Goal: Transaction & Acquisition: Download file/media

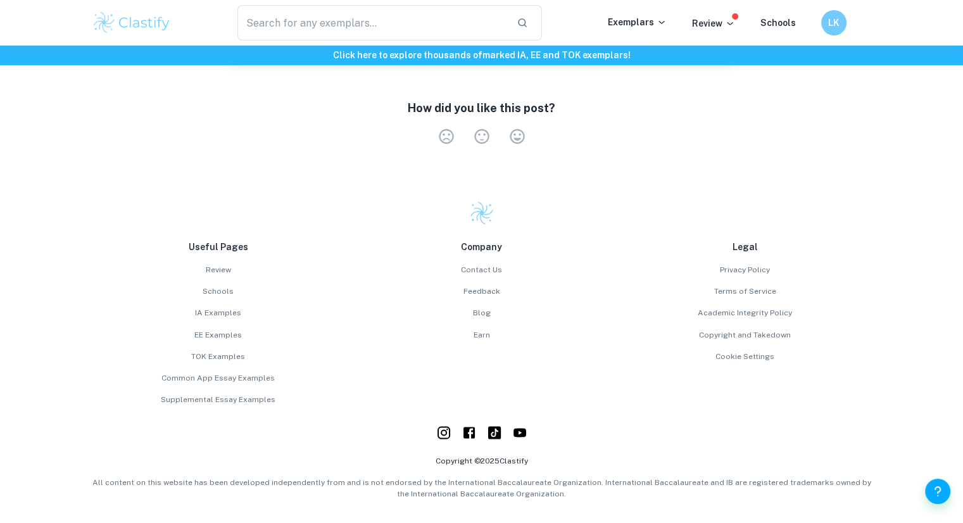
scroll to position [2085, 0]
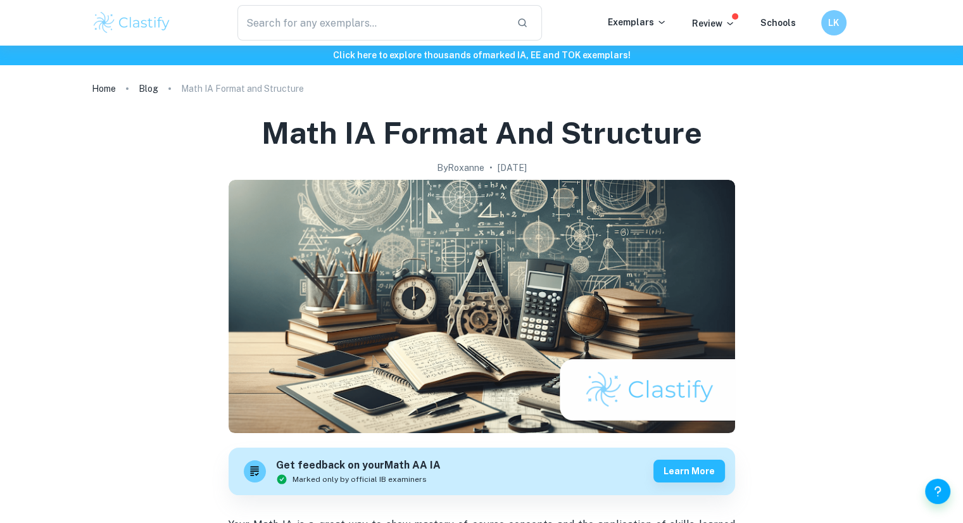
click at [155, 28] on img at bounding box center [132, 22] width 80 height 25
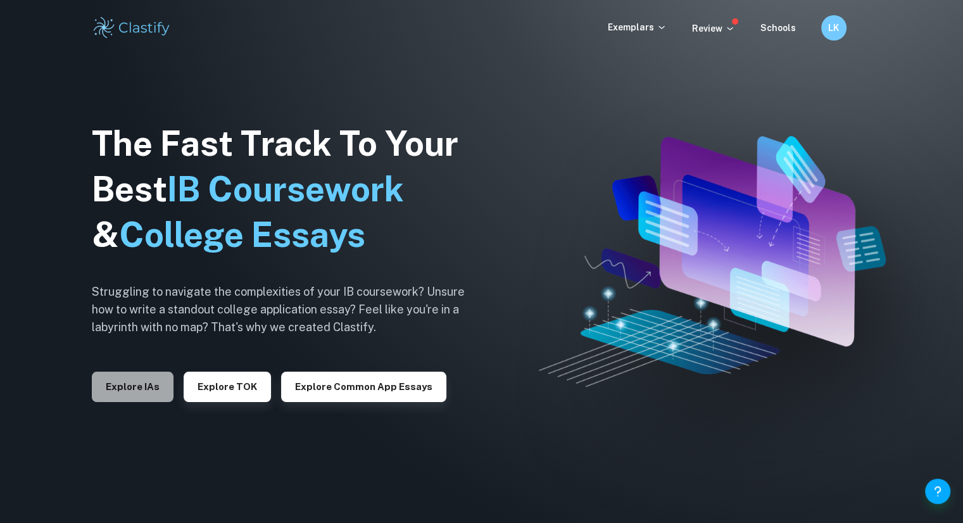
click at [134, 398] on button "Explore IAs" at bounding box center [133, 387] width 82 height 30
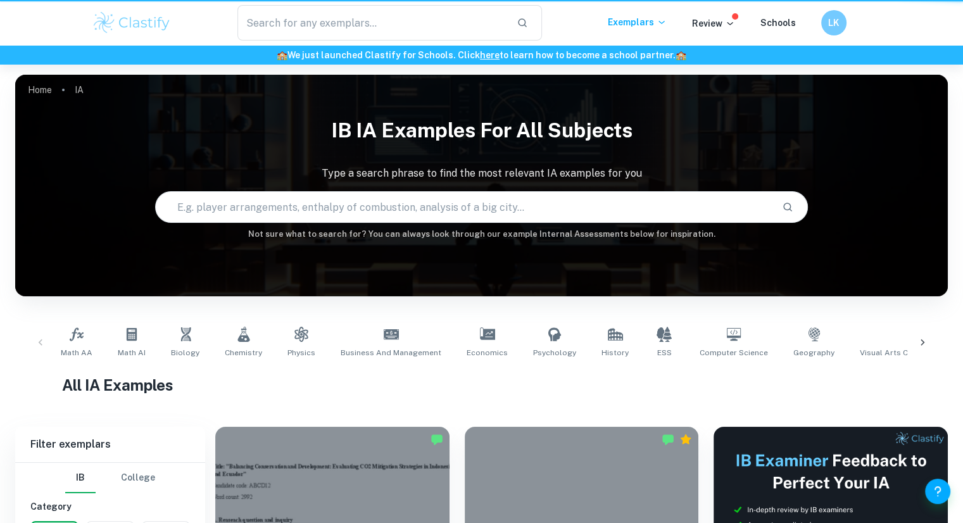
click at [738, 26] on div "Review" at bounding box center [726, 22] width 68 height 15
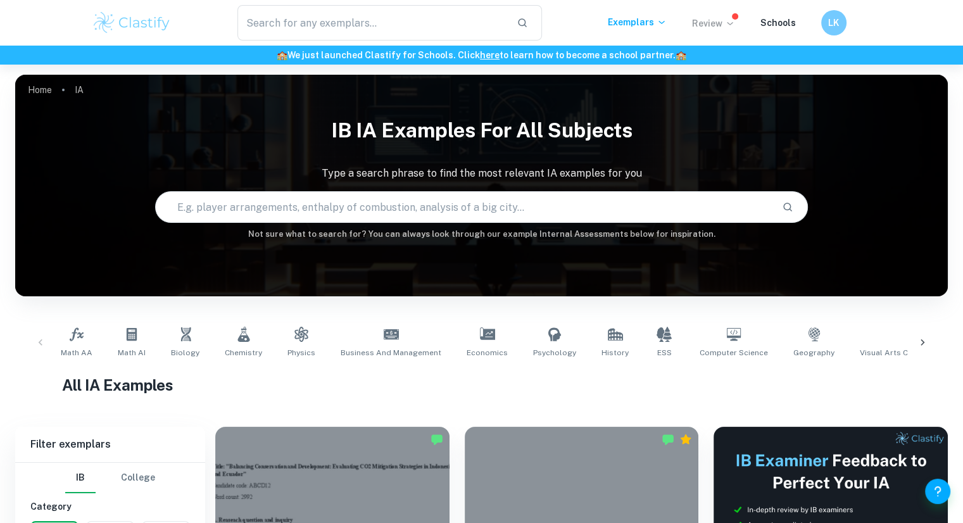
click at [729, 26] on icon at bounding box center [730, 23] width 10 height 10
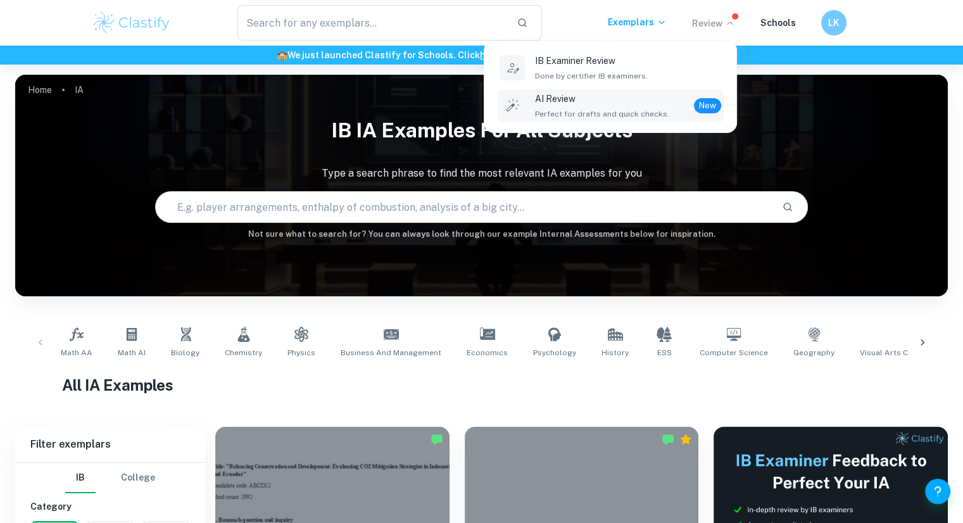
click at [671, 105] on div "AI Review Perfect for drafts and quick checks. New" at bounding box center [628, 106] width 186 height 28
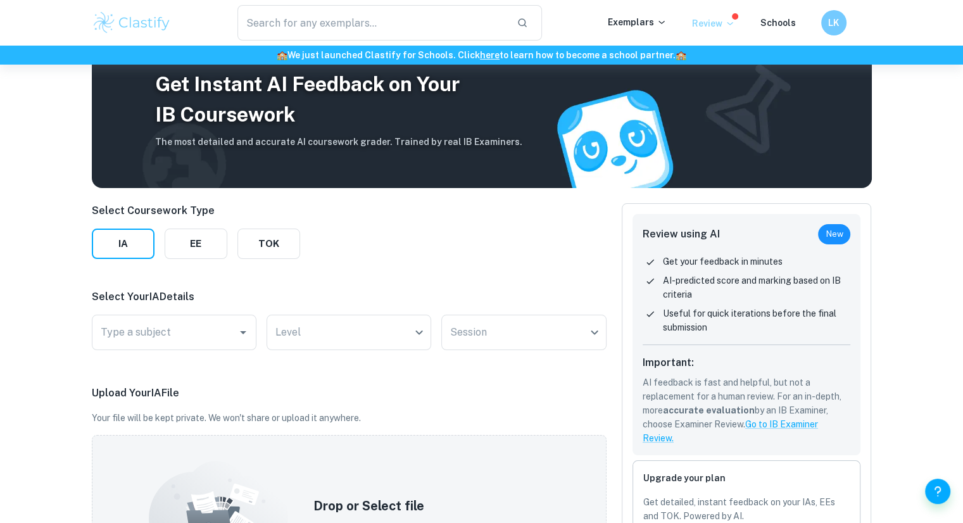
scroll to position [33, 0]
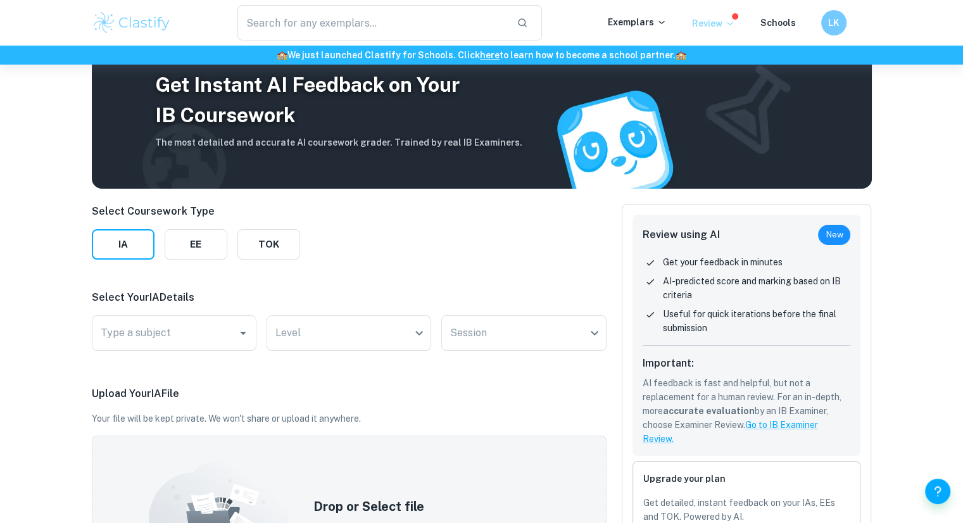
click at [830, 241] on div "New" at bounding box center [834, 235] width 32 height 20
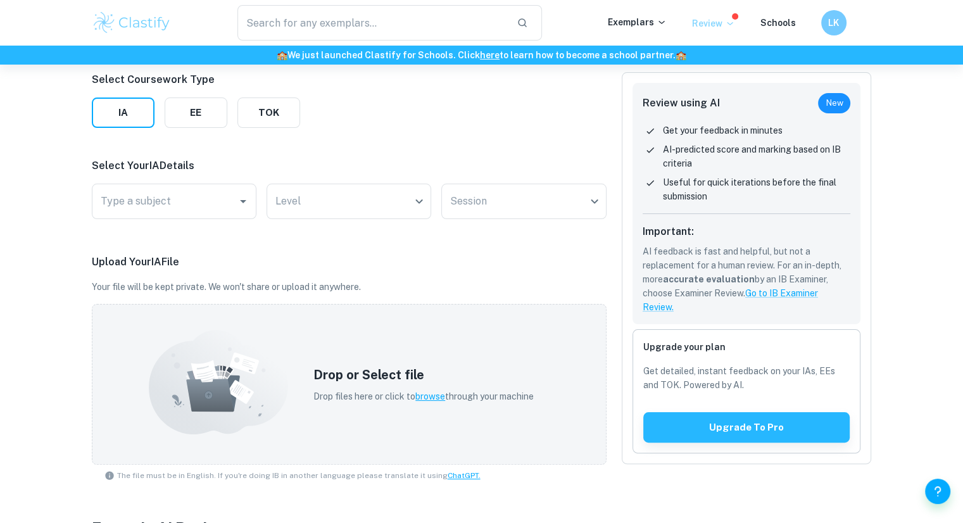
scroll to position [165, 0]
click at [735, 28] on icon at bounding box center [730, 23] width 10 height 10
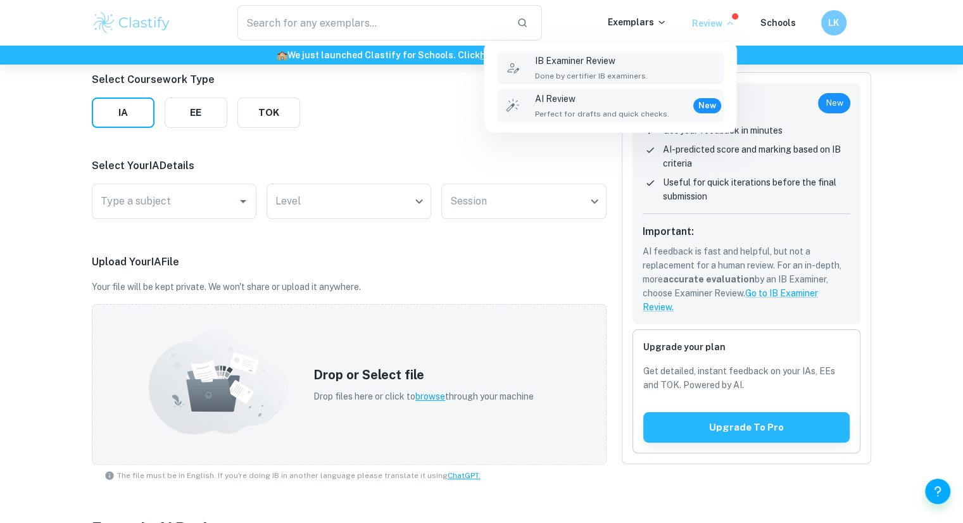
click at [628, 77] on span "Done by certifier IB examiners." at bounding box center [591, 75] width 113 height 11
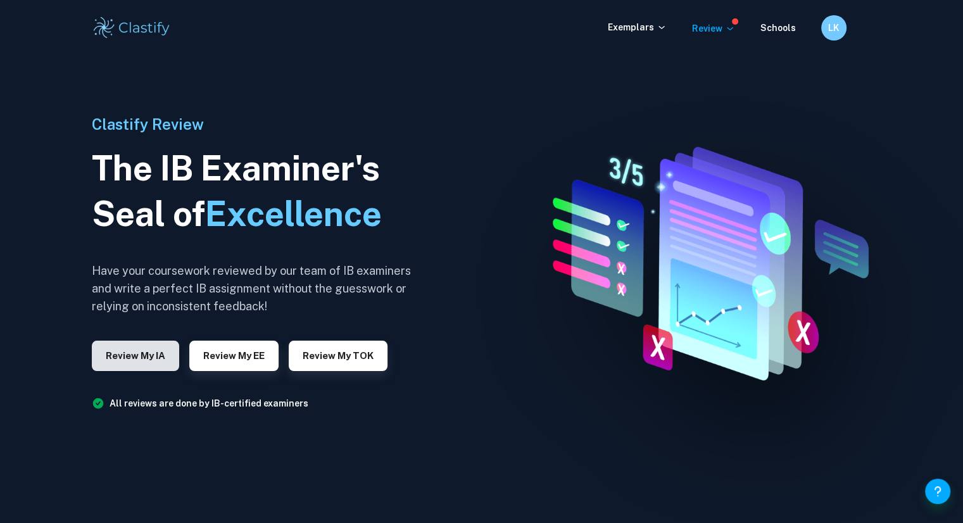
click at [123, 350] on button "Review my IA" at bounding box center [135, 356] width 87 height 30
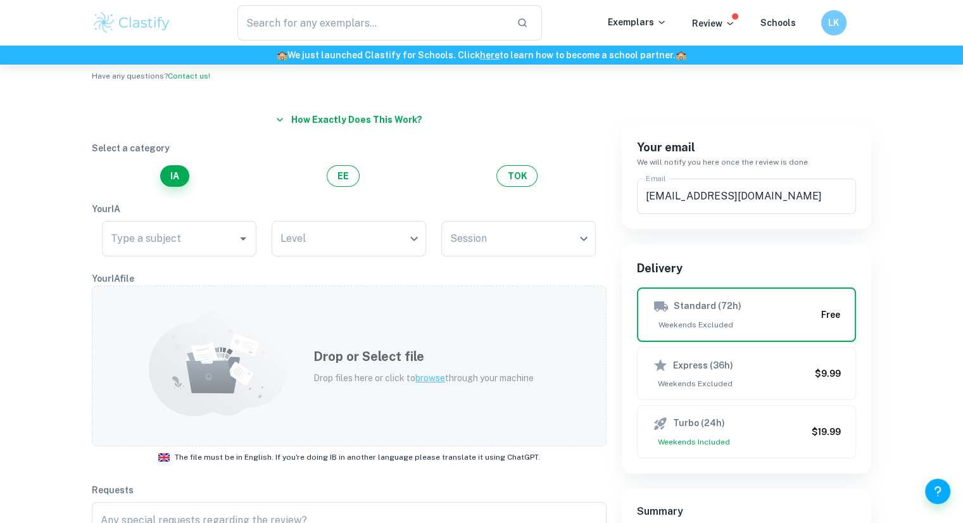
scroll to position [61, 0]
click at [778, 189] on input "katushabelaura2@gmail.com" at bounding box center [747, 194] width 220 height 35
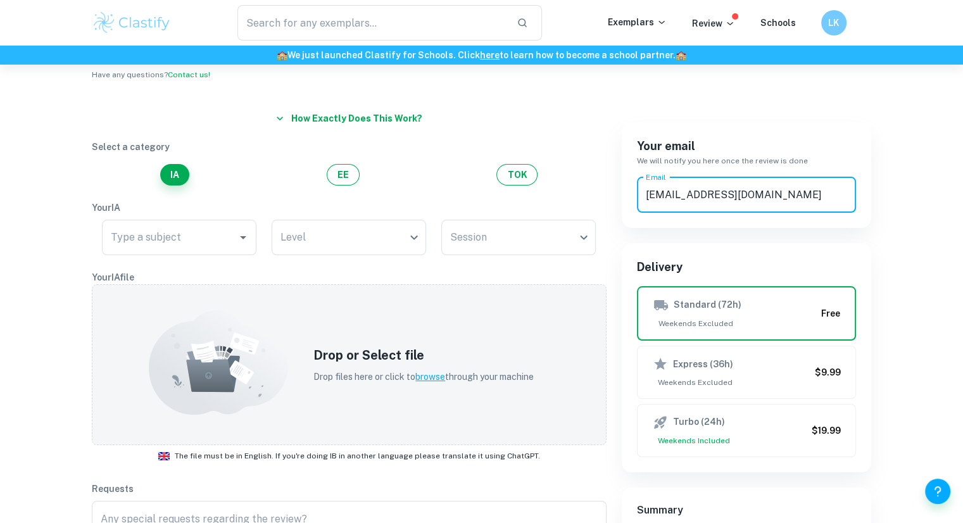
click at [778, 189] on input "katushabelaura2@gmail.com" at bounding box center [747, 194] width 220 height 35
drag, startPoint x: 778, startPoint y: 189, endPoint x: 589, endPoint y: 223, distance: 191.7
click at [589, 223] on div "How exactly does this work? Select a category IA EE TOK Your IA Type a subject …" at bounding box center [475, 478] width 796 height 773
type input "hett"
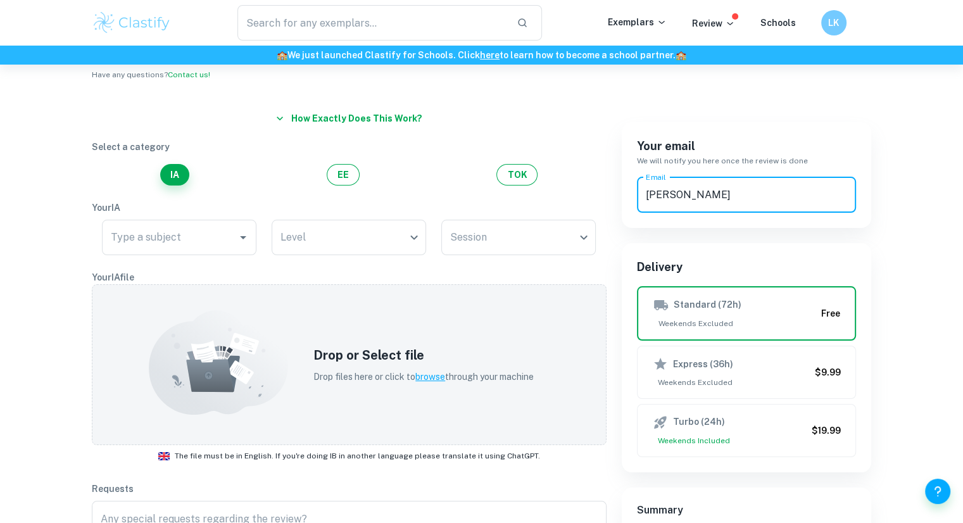
drag, startPoint x: 713, startPoint y: 205, endPoint x: 623, endPoint y: 201, distance: 89.4
click at [623, 201] on div "Your email We will notify you here once the review is done Email hett Email" at bounding box center [747, 175] width 250 height 106
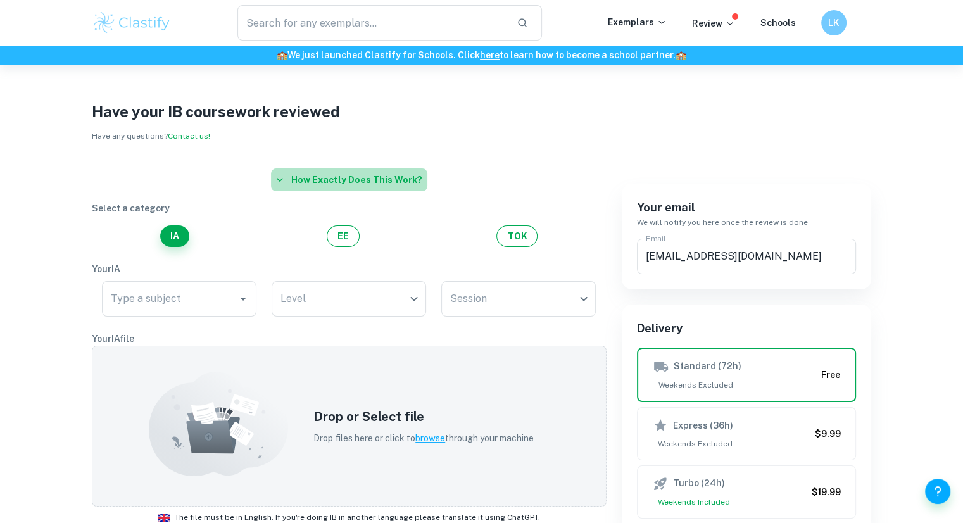
click at [360, 175] on button "How exactly does this work?" at bounding box center [349, 179] width 156 height 23
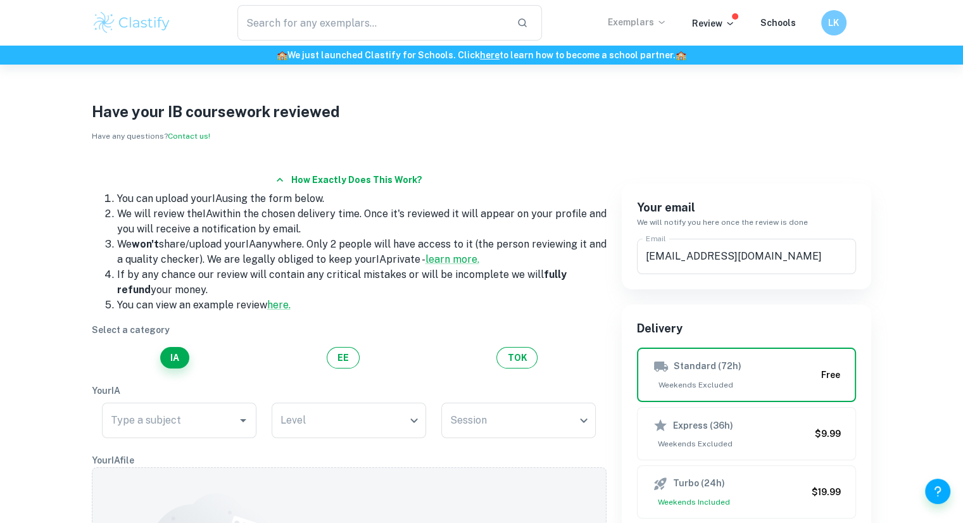
click at [663, 27] on icon at bounding box center [662, 22] width 10 height 10
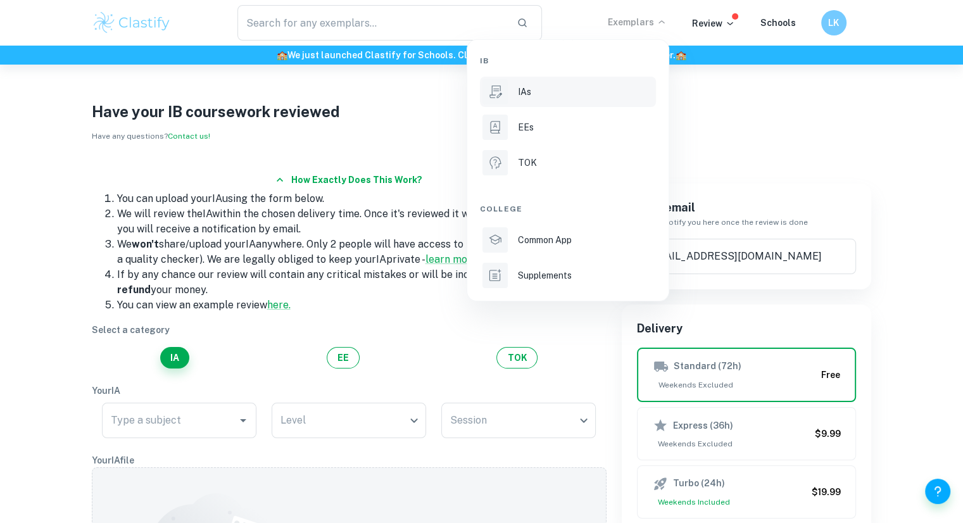
click at [514, 87] on li "IAs" at bounding box center [568, 92] width 176 height 30
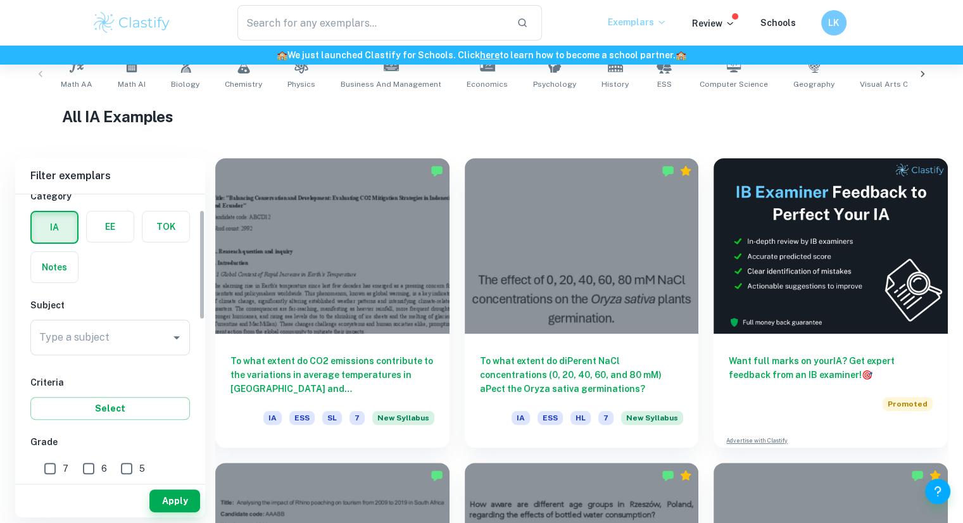
scroll to position [39, 0]
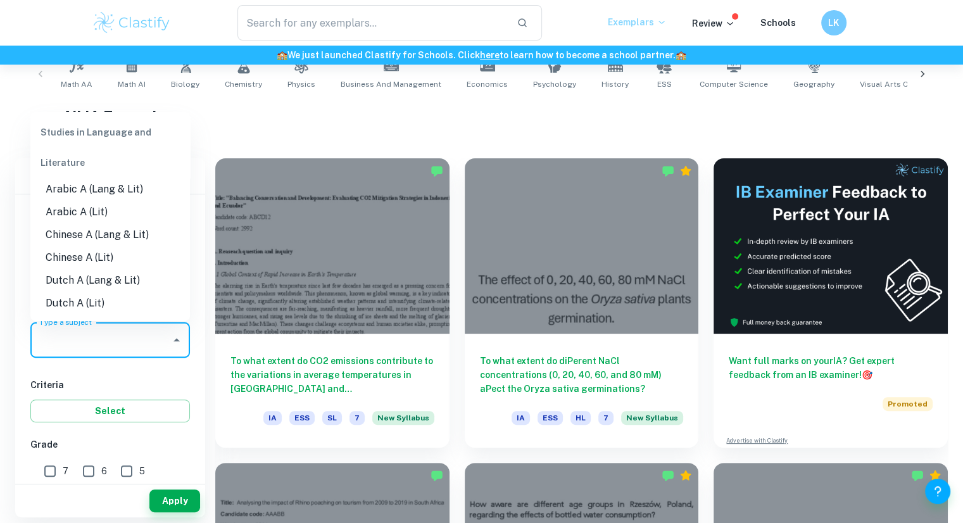
click at [77, 336] on div "Type a subject Type a subject" at bounding box center [110, 339] width 160 height 35
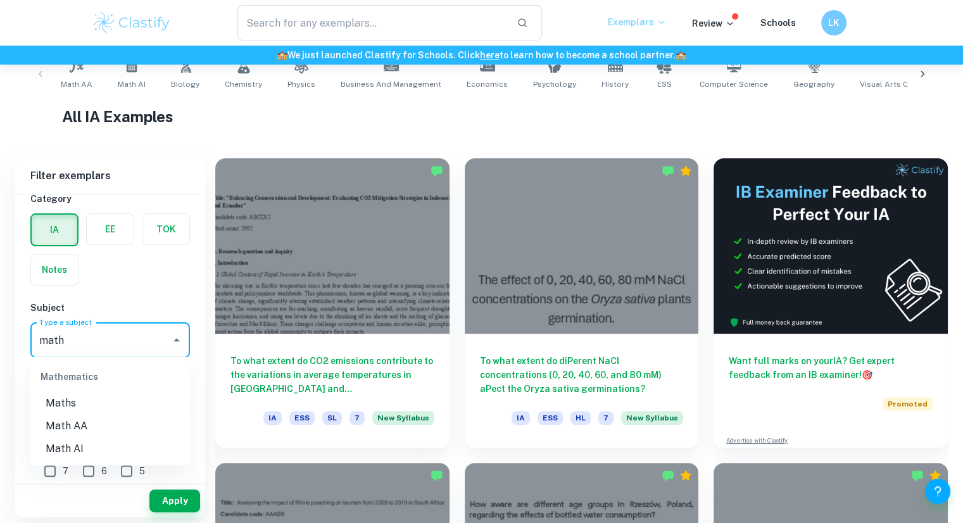
click at [73, 428] on li "Math AA" at bounding box center [110, 426] width 160 height 23
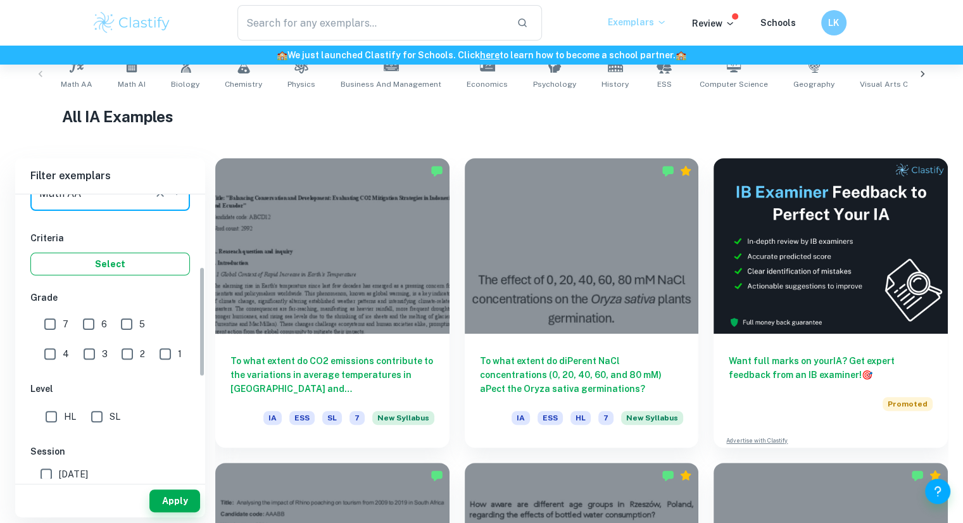
scroll to position [185, 0]
type input "Math AA"
click at [51, 318] on input "7" at bounding box center [49, 325] width 25 height 25
checkbox input "true"
click at [54, 417] on input "HL" at bounding box center [51, 417] width 25 height 25
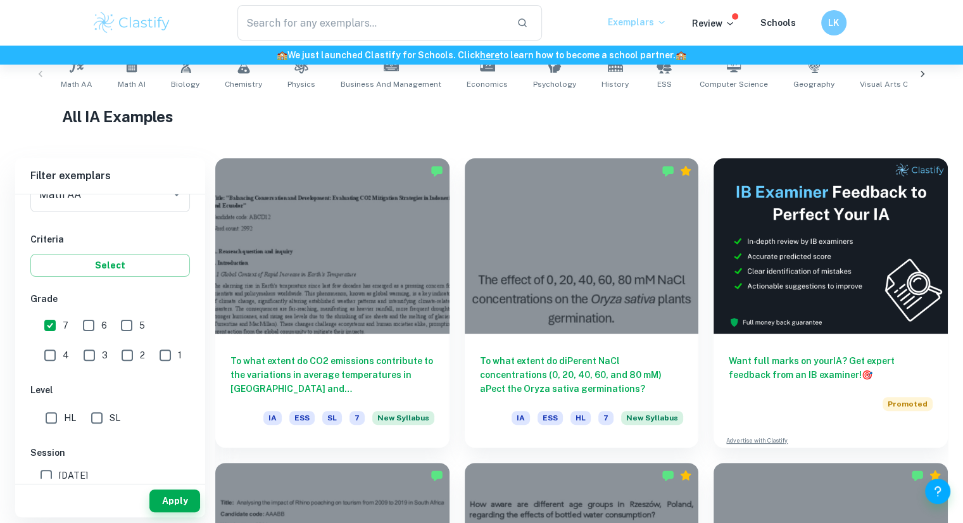
checkbox input "true"
click at [167, 492] on button "Apply" at bounding box center [174, 501] width 51 height 23
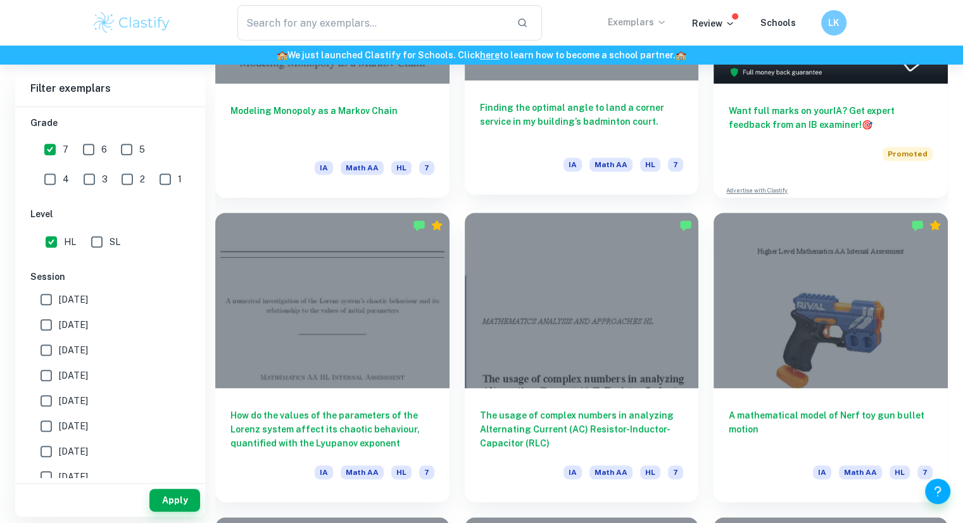
scroll to position [519, 0]
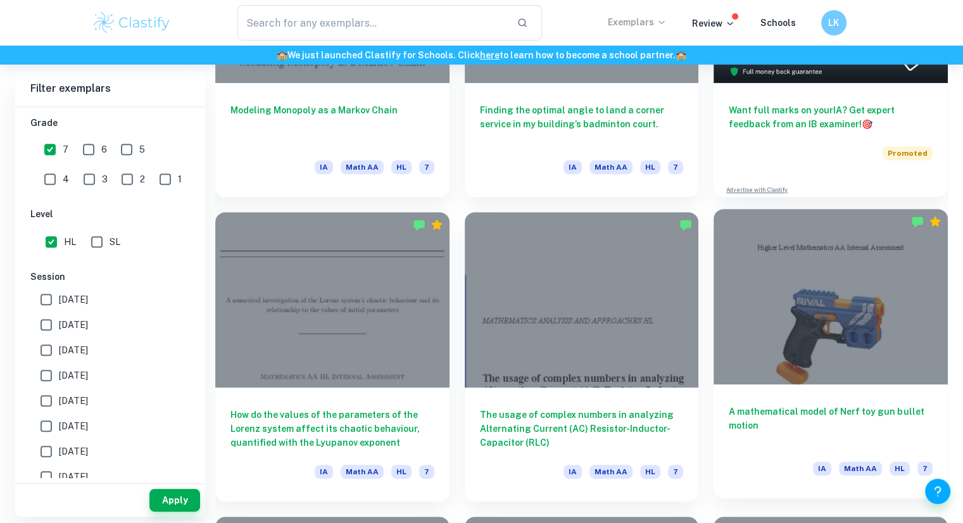
click at [790, 422] on h6 "A mathematical model of Nerf toy gun bullet motion" at bounding box center [831, 426] width 204 height 42
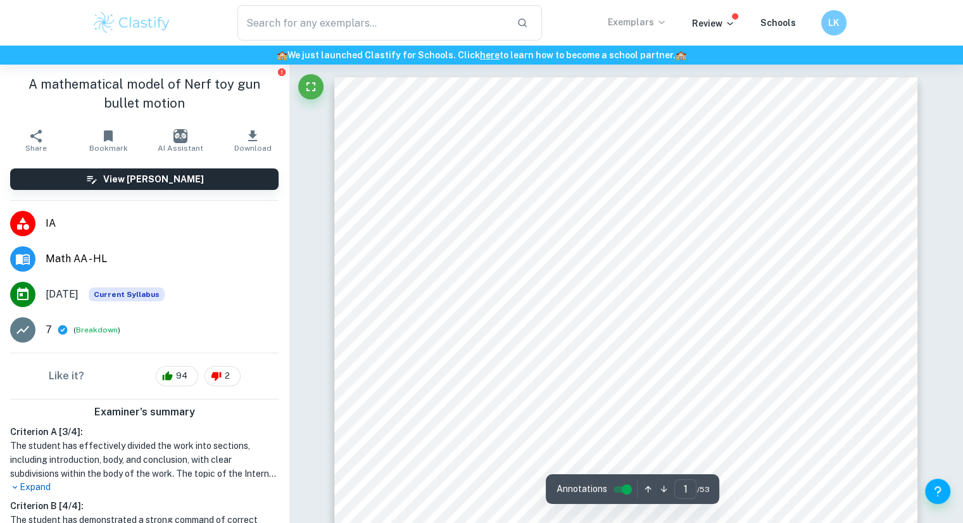
scroll to position [875, 0]
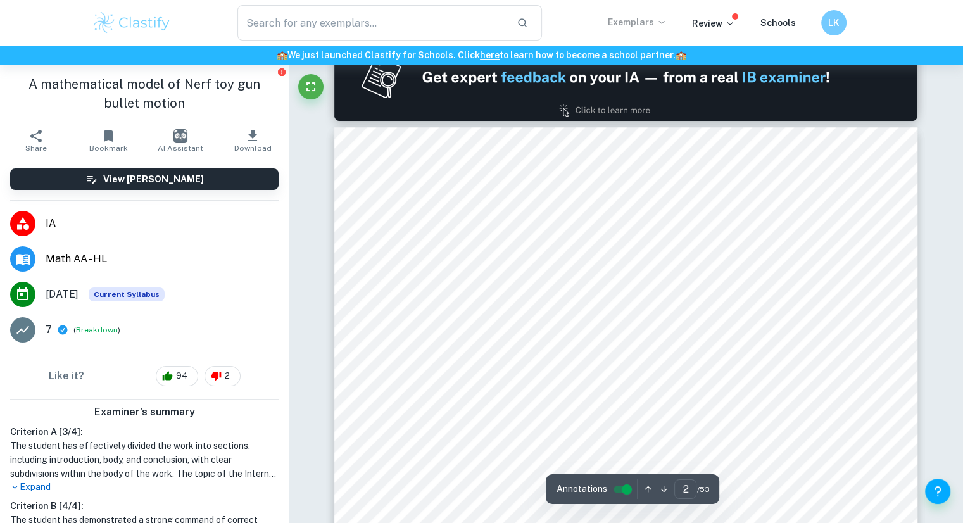
type input "2"
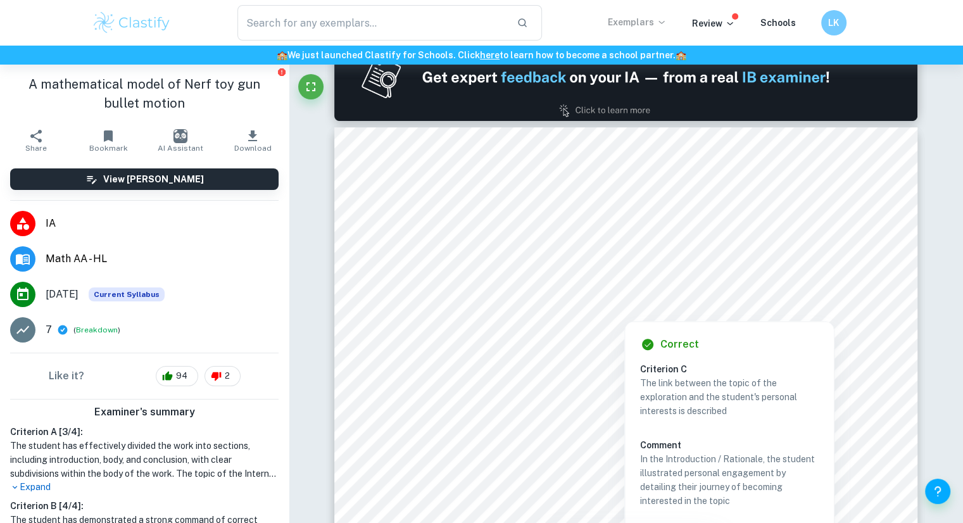
click at [488, 270] on div at bounding box center [626, 269] width 443 height 32
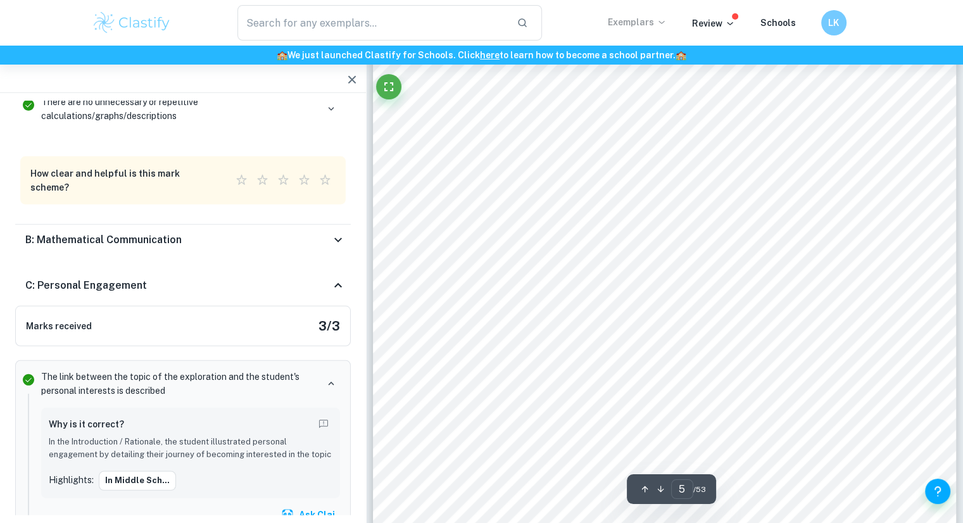
scroll to position [3598, 0]
click at [456, 409] on div "• C d = the experimentally-found drag coefficient. To find differential equatio…" at bounding box center [665, 312] width 584 height 825
type input "4"
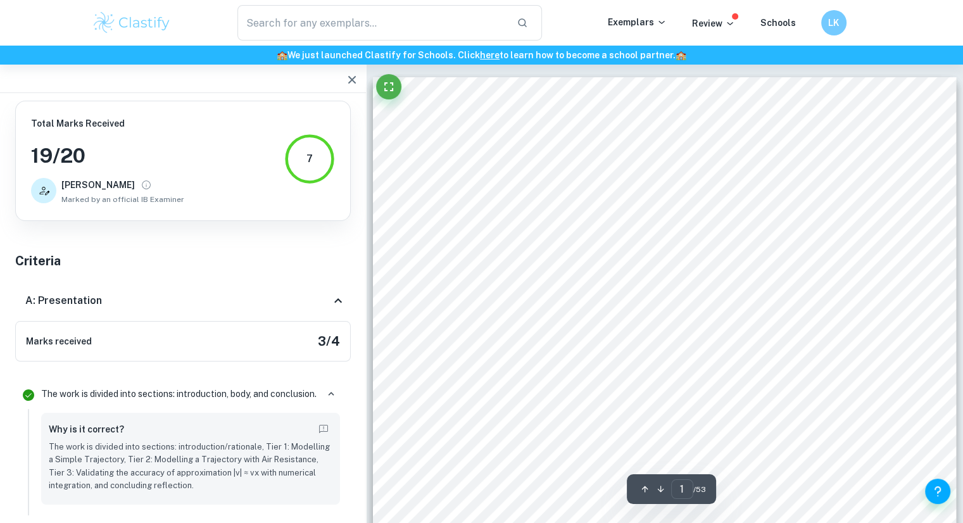
click at [362, 79] on button "button" at bounding box center [351, 79] width 25 height 25
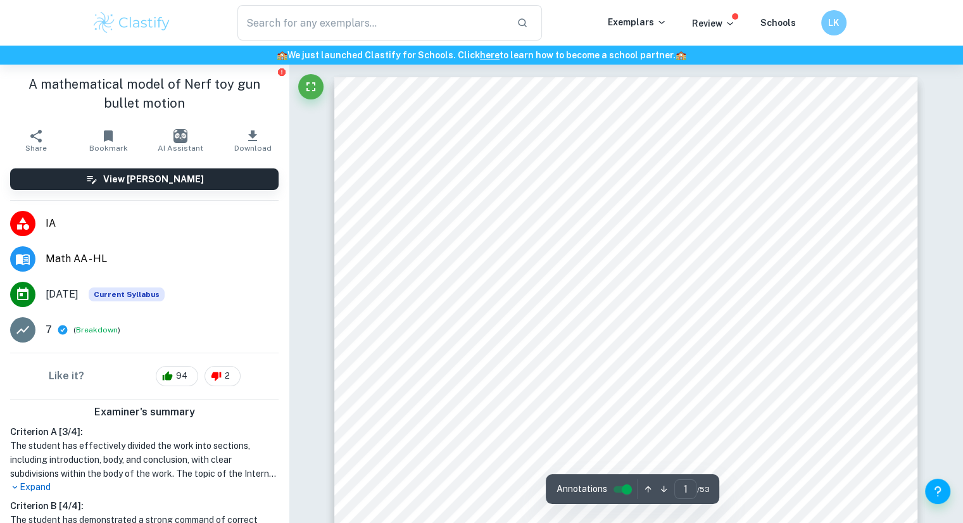
click at [251, 140] on icon "button" at bounding box center [252, 136] width 15 height 15
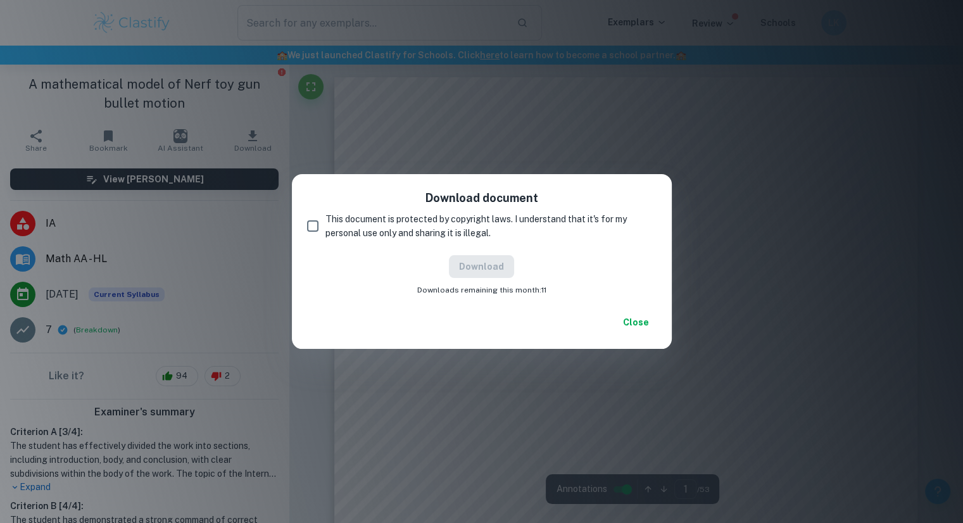
click at [446, 227] on span "This document is protected by copyright laws. I understand that it's for my per…" at bounding box center [486, 226] width 321 height 28
click at [326, 227] on input "This document is protected by copyright laws. I understand that it's for my per…" at bounding box center [312, 225] width 25 height 25
click at [485, 269] on button "Download" at bounding box center [481, 266] width 65 height 23
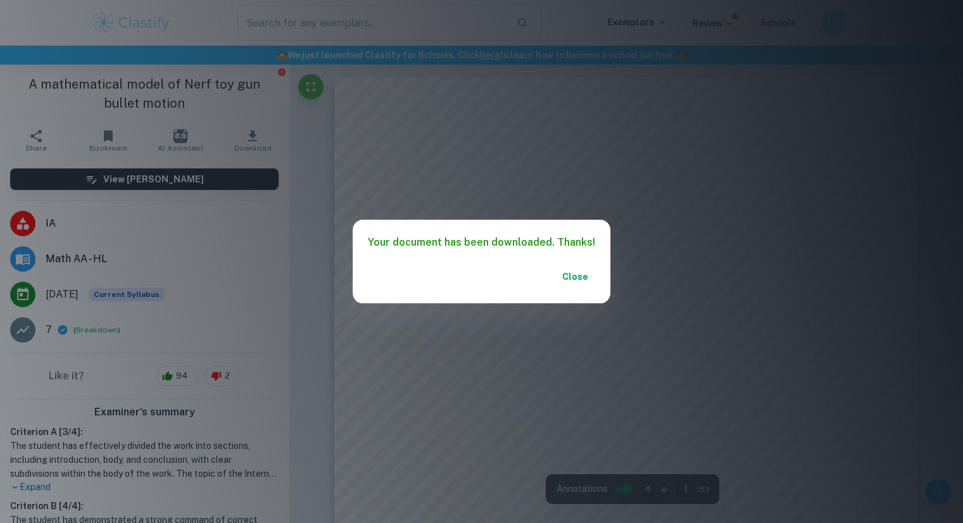
click at [568, 282] on button "Close" at bounding box center [575, 276] width 41 height 23
